Goal: Transaction & Acquisition: Purchase product/service

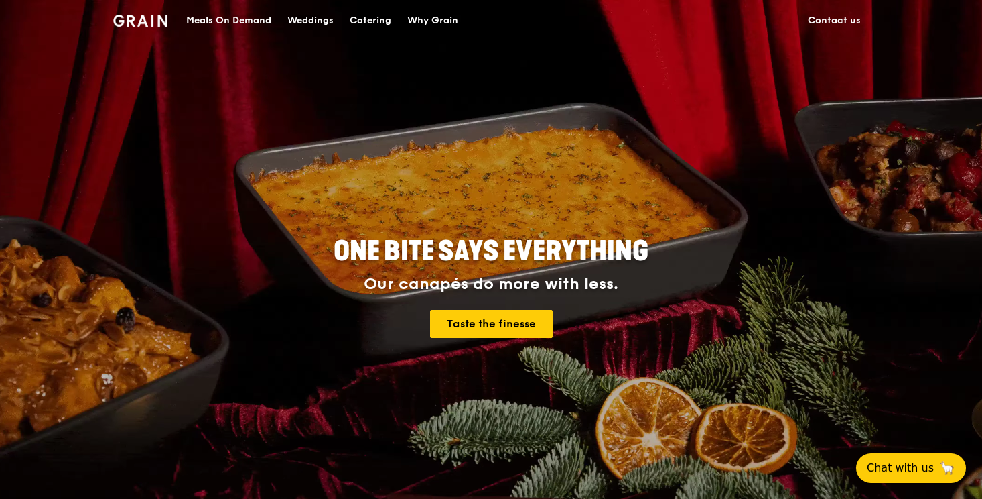
click at [249, 25] on div "Meals On Demand" at bounding box center [228, 21] width 85 height 40
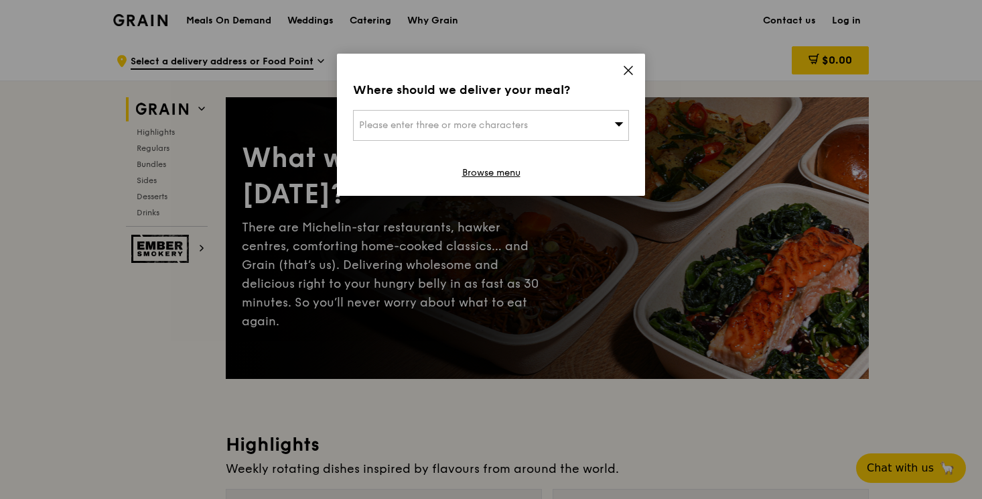
click at [612, 127] on div "Please enter three or more characters" at bounding box center [491, 125] width 276 height 31
click at [564, 125] on input "search" at bounding box center [491, 125] width 275 height 29
click at [550, 131] on input "search" at bounding box center [491, 125] width 275 height 29
click at [568, 129] on input "search" at bounding box center [491, 125] width 275 height 29
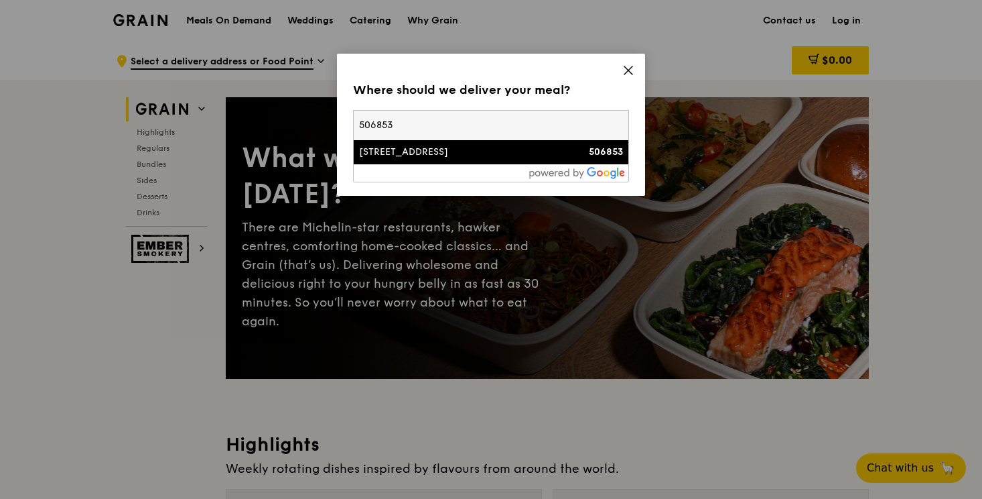
type input "506853"
click at [559, 151] on div "506853" at bounding box center [591, 151] width 66 height 13
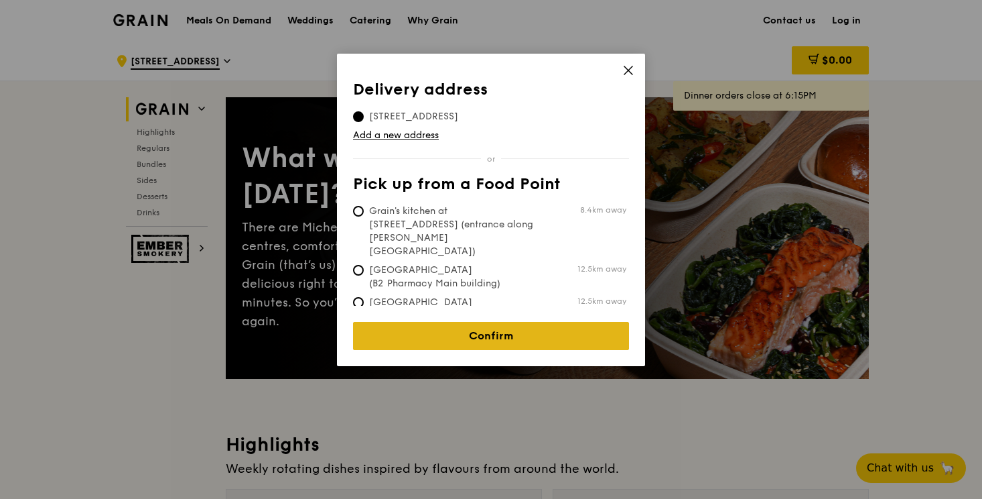
click at [566, 322] on link "Confirm" at bounding box center [491, 336] width 276 height 28
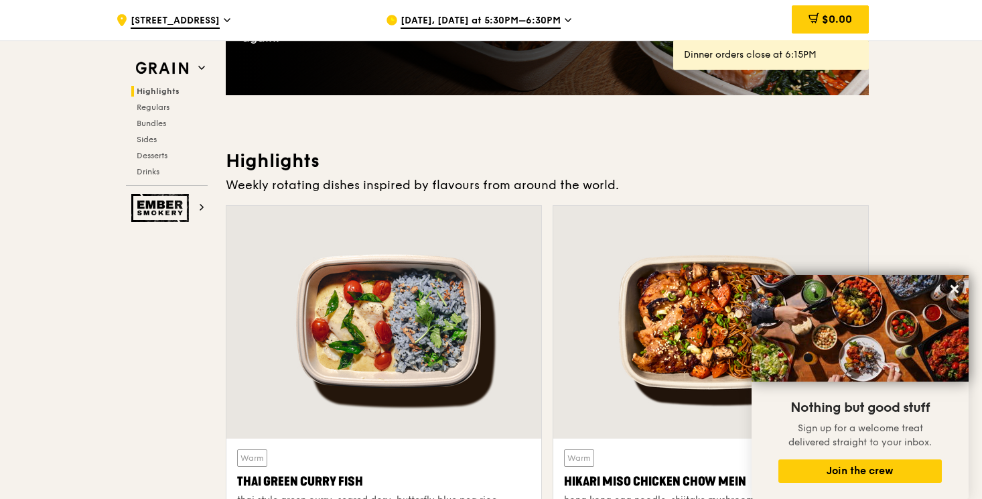
scroll to position [499, 0]
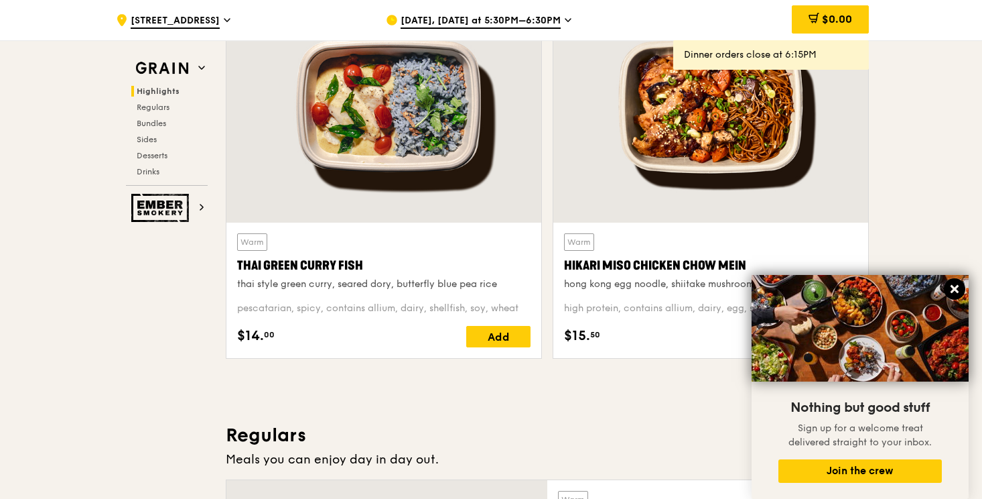
click at [960, 291] on icon at bounding box center [955, 289] width 12 height 12
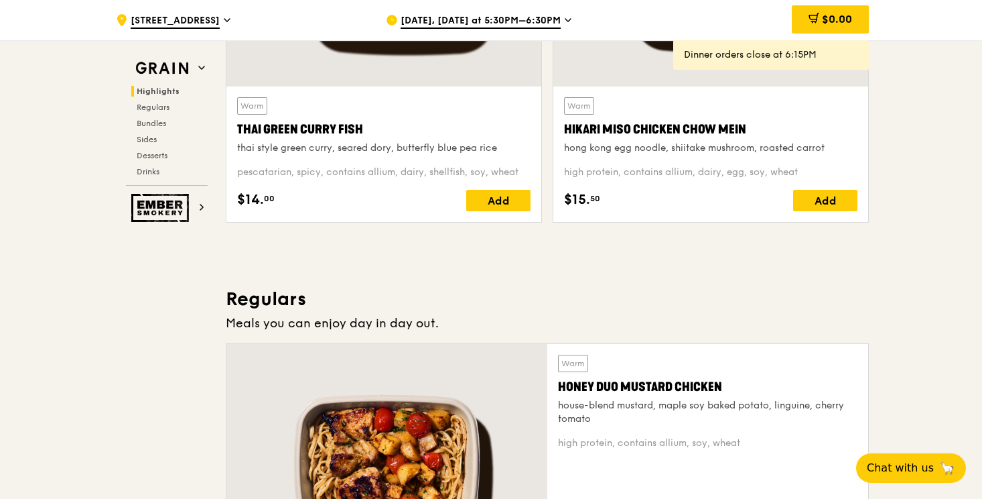
scroll to position [507, 0]
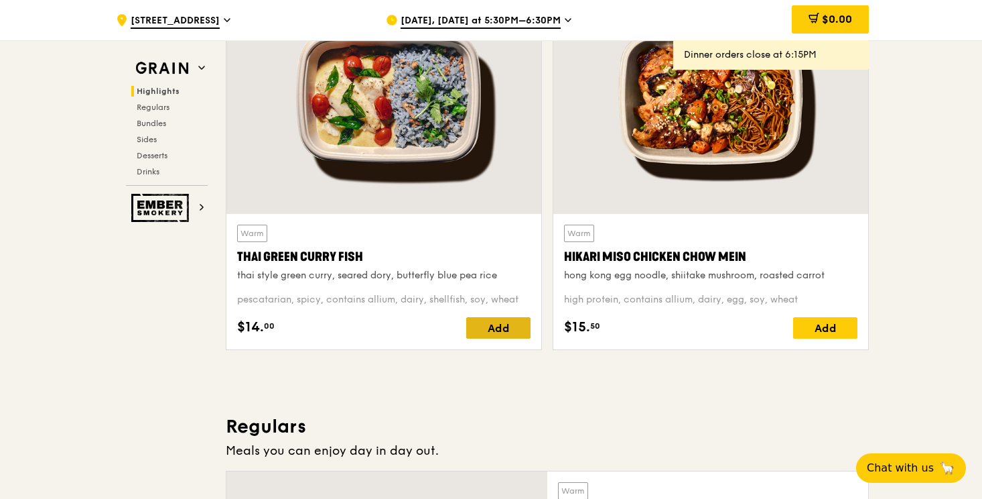
click at [509, 321] on div "Add" at bounding box center [498, 327] width 64 height 21
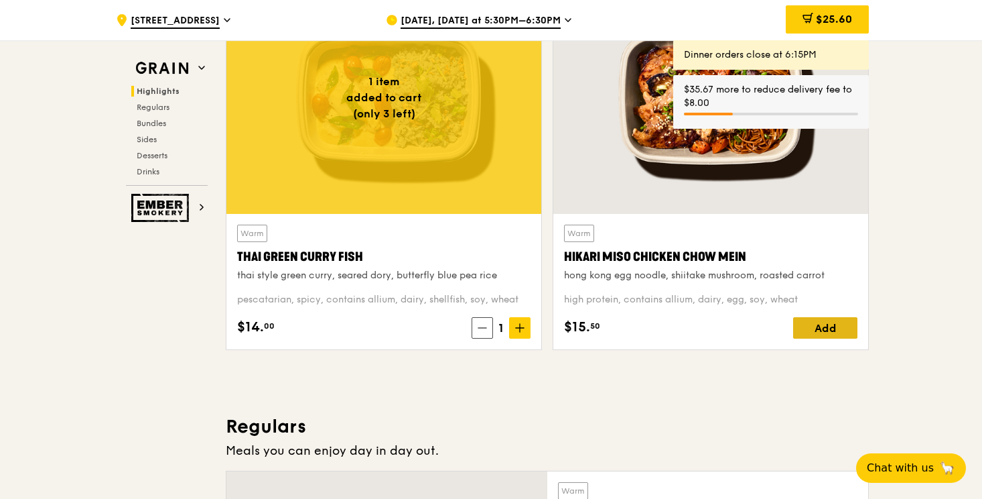
click at [823, 331] on div "Add" at bounding box center [825, 327] width 64 height 21
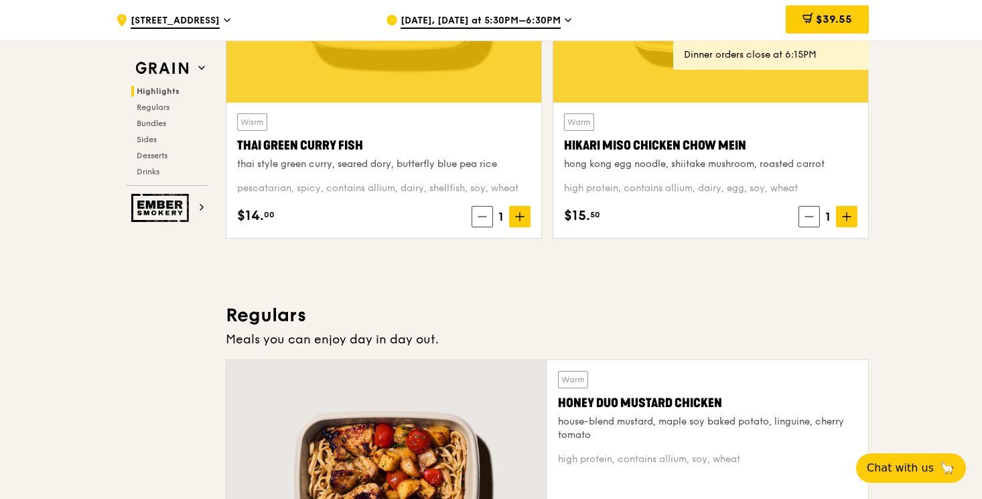
scroll to position [411, 0]
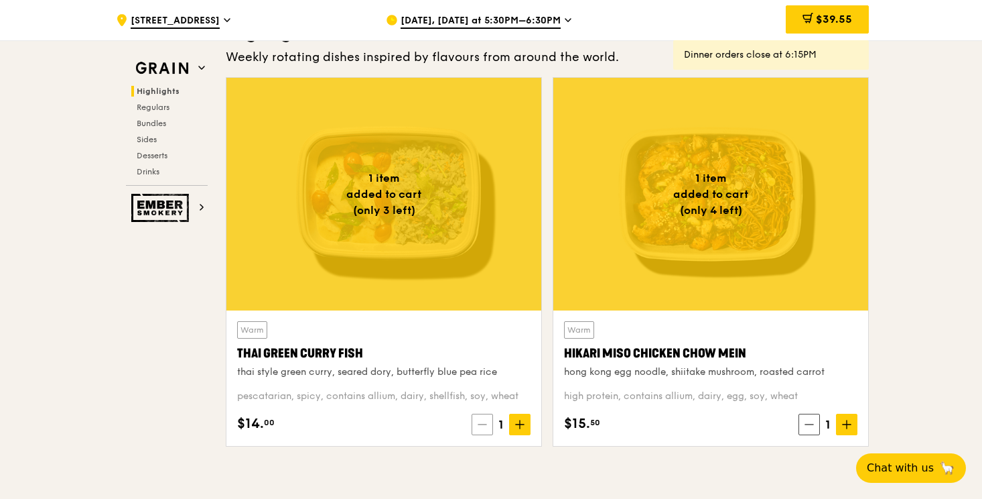
click at [483, 423] on icon at bounding box center [482, 423] width 9 height 9
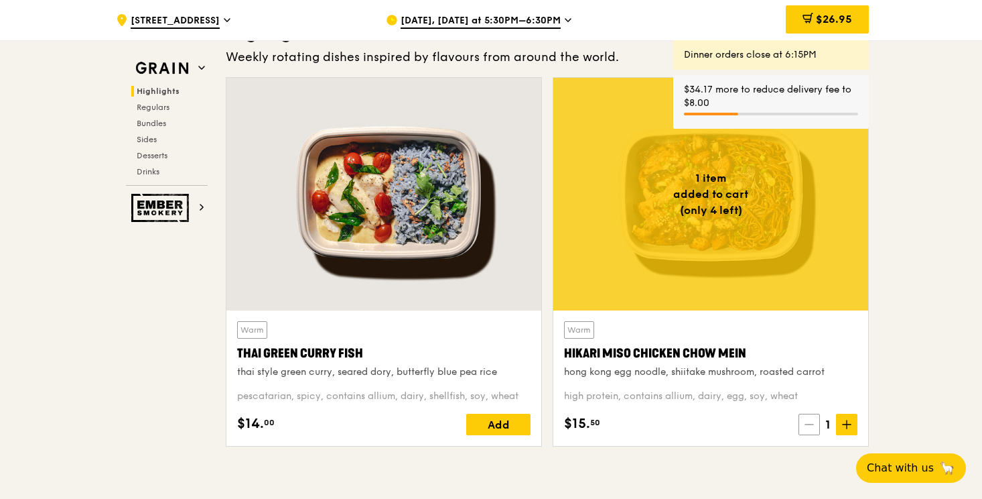
click at [811, 433] on span at bounding box center [809, 423] width 21 height 21
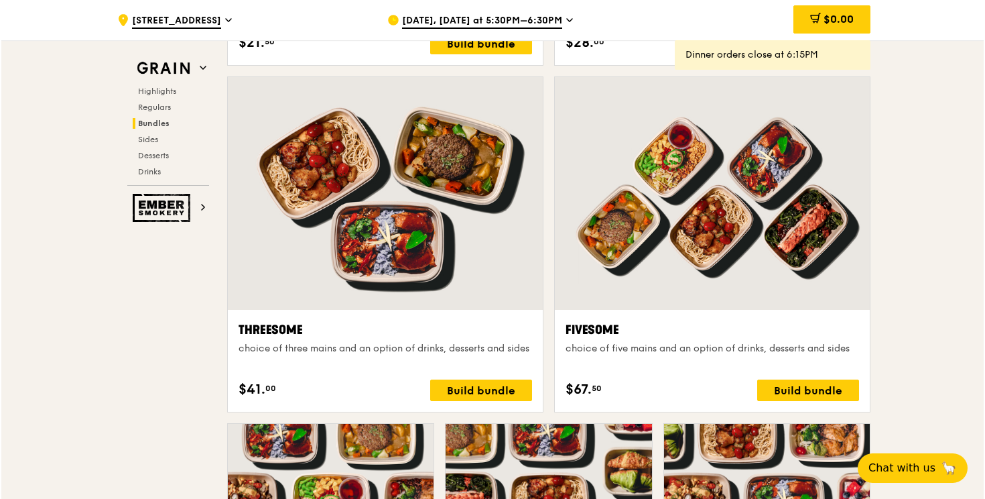
scroll to position [2286, 0]
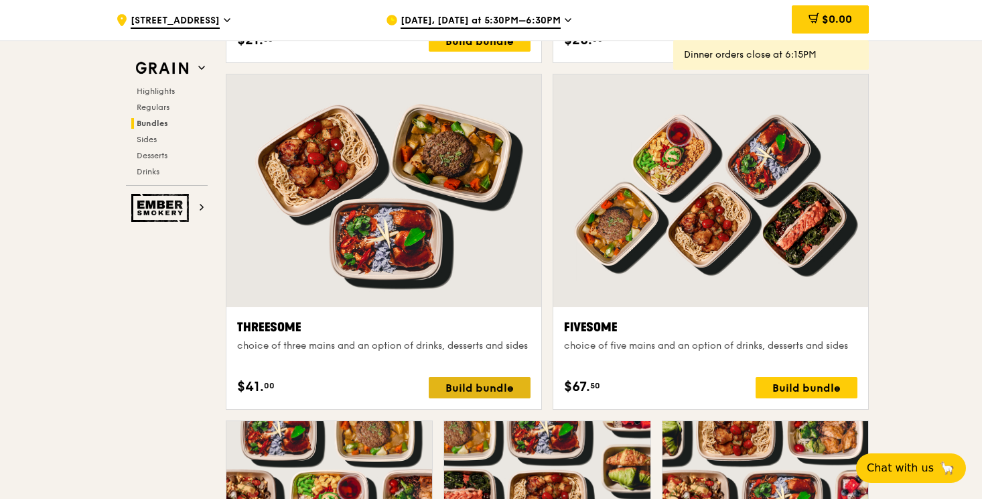
click at [475, 389] on div "Build bundle" at bounding box center [480, 387] width 102 height 21
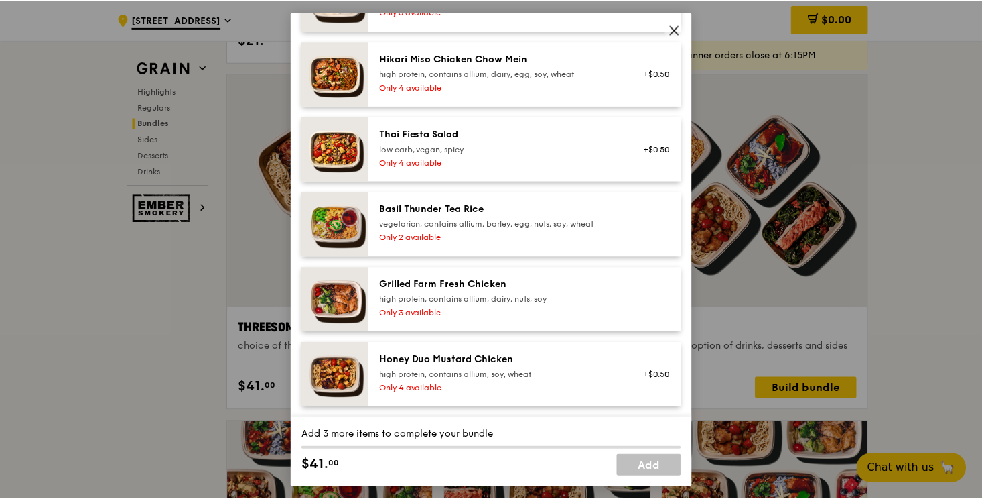
scroll to position [0, 0]
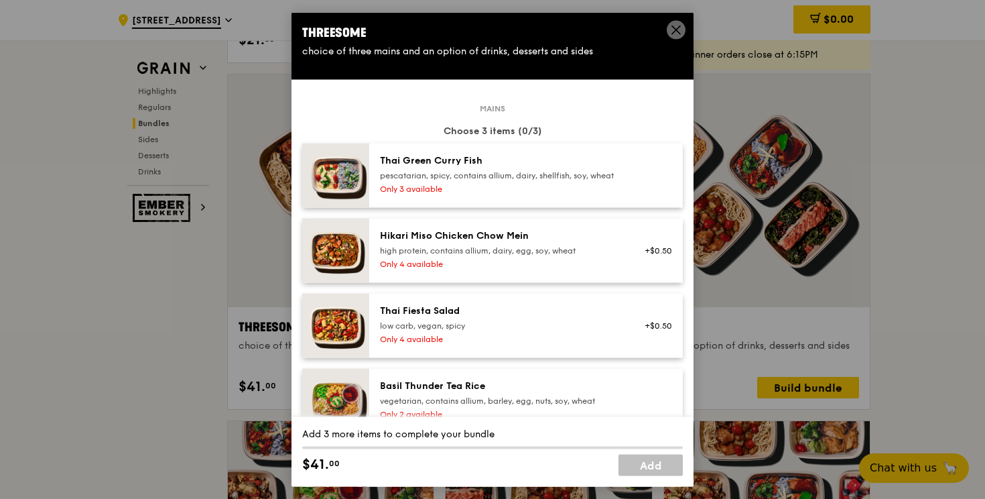
click at [681, 32] on icon at bounding box center [676, 30] width 12 height 12
